Goal: Transaction & Acquisition: Obtain resource

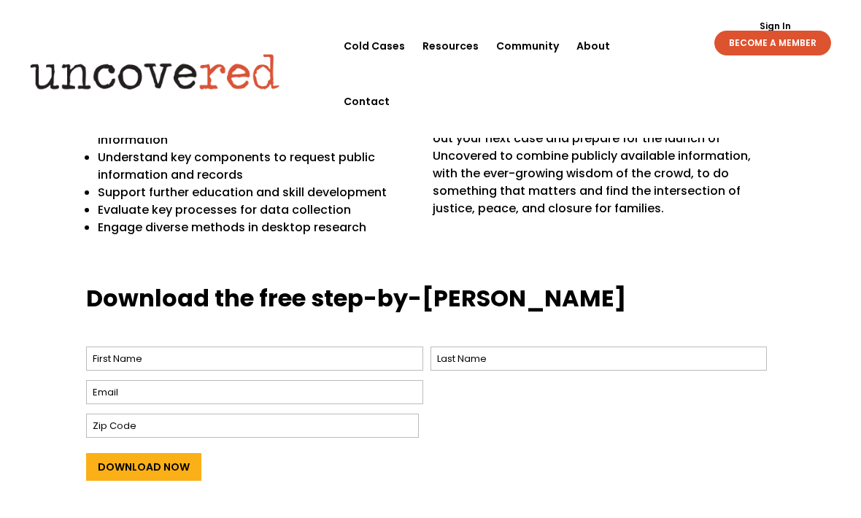
scroll to position [470, 0]
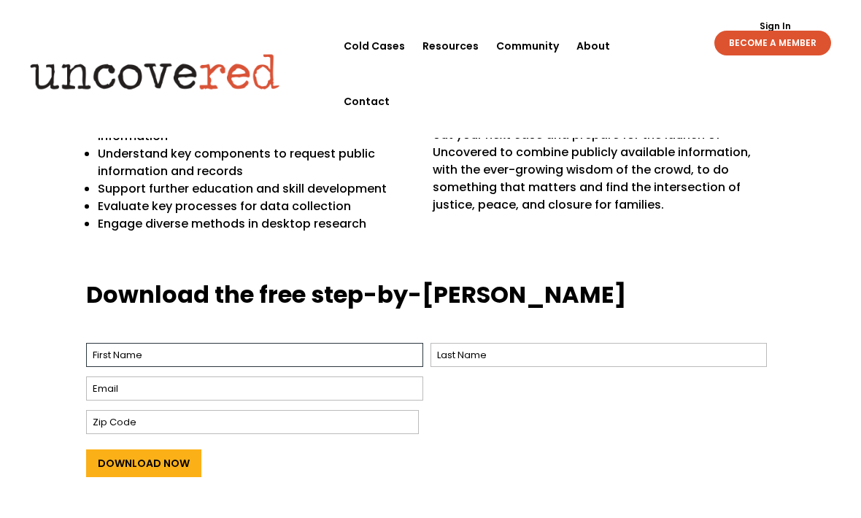
click at [109, 343] on input "First" at bounding box center [254, 355] width 337 height 24
type input "Brooklyn"
click at [152, 376] on input "Email *" at bounding box center [254, 388] width 337 height 24
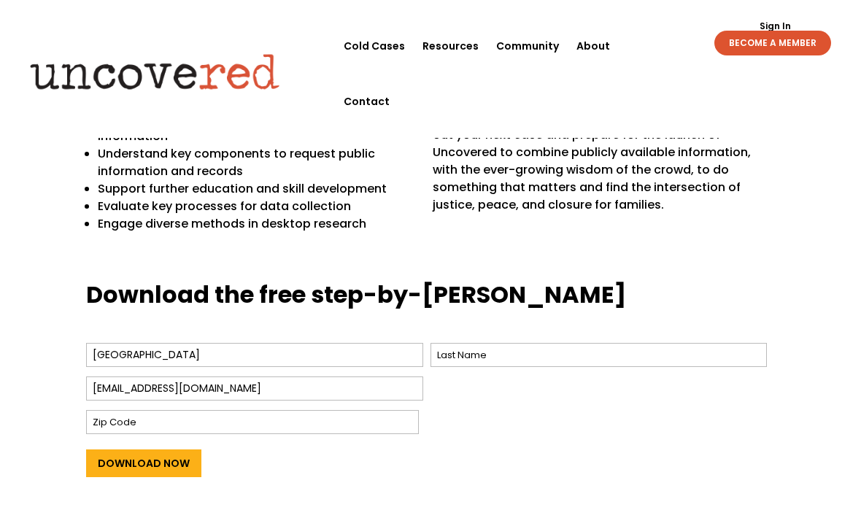
type input "dybedahlbrooklyn6@gmail.com"
click at [116, 410] on input "Zip Code" at bounding box center [252, 422] width 333 height 24
type input "56763"
click at [626, 343] on input "Last" at bounding box center [598, 355] width 337 height 24
type input "Dybedahl"
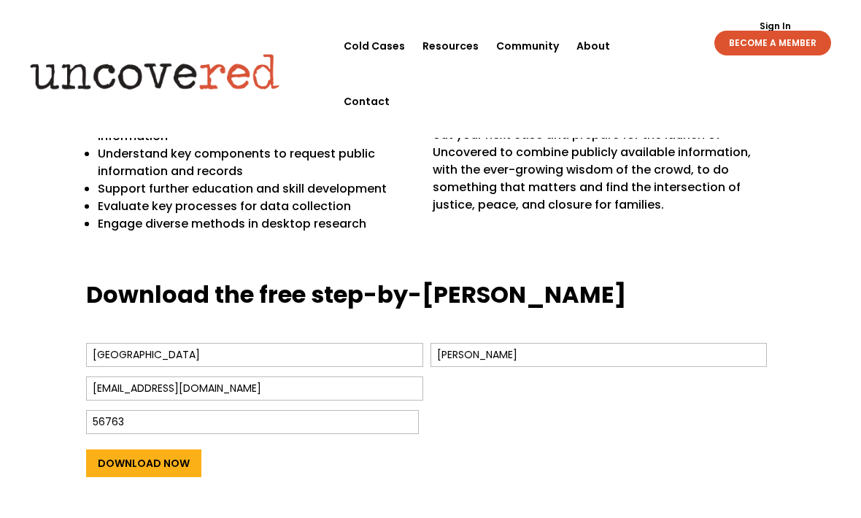
click at [122, 449] on input "Download Now" at bounding box center [143, 463] width 115 height 28
click at [144, 449] on input "Download Now" at bounding box center [143, 463] width 115 height 28
click at [141, 449] on input "Download Now" at bounding box center [143, 463] width 115 height 28
